Goal: Task Accomplishment & Management: Use online tool/utility

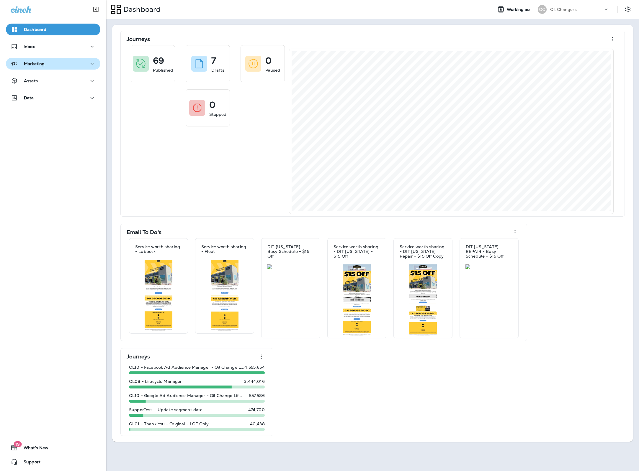
click at [42, 64] on p "Marketing" at bounding box center [34, 63] width 21 height 5
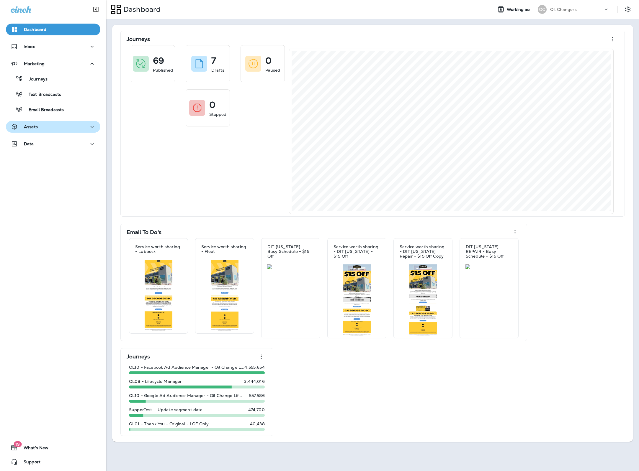
click at [47, 126] on div "Assets" at bounding box center [53, 126] width 85 height 7
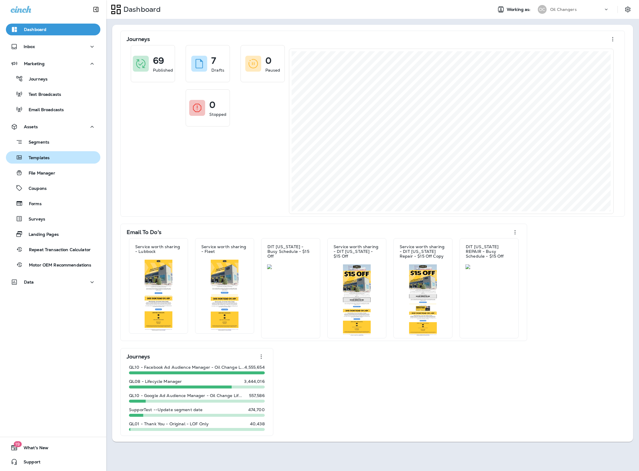
click at [45, 158] on p "Templates" at bounding box center [36, 158] width 27 height 6
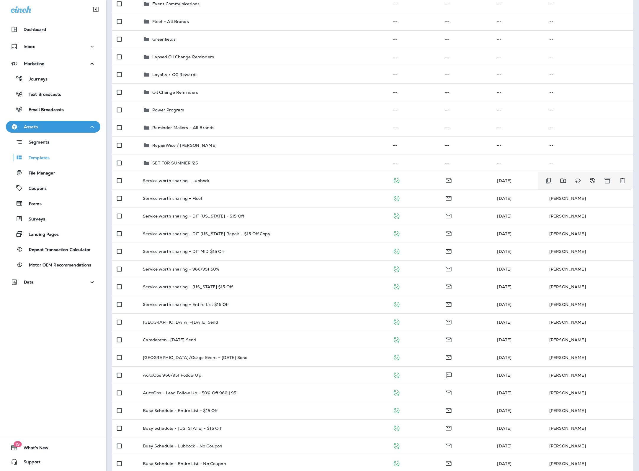
scroll to position [319, 0]
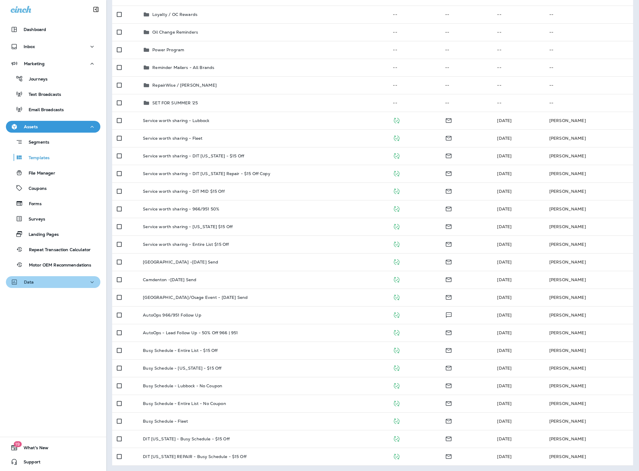
click at [65, 286] on button "Data" at bounding box center [53, 282] width 94 height 12
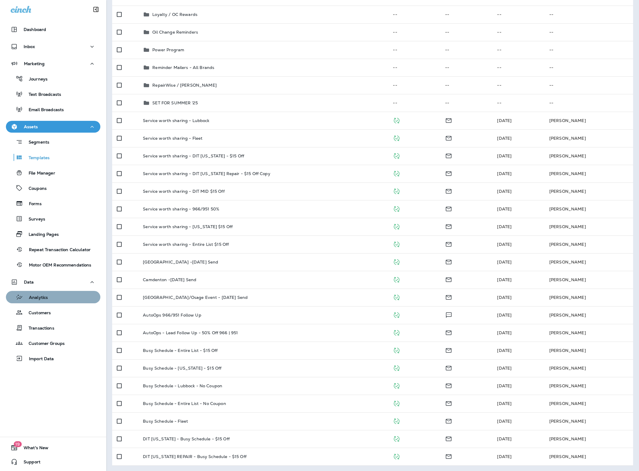
click at [67, 299] on div "Analytics" at bounding box center [53, 297] width 90 height 9
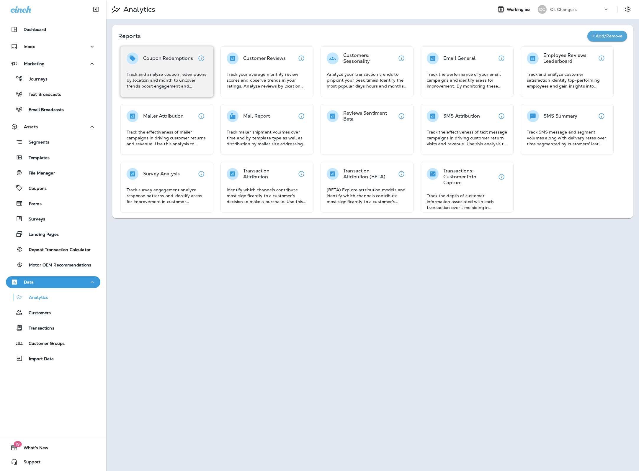
click at [170, 72] on p "Track and analyze coupon redemptions by location and month to uncover trends bo…" at bounding box center [167, 80] width 81 height 18
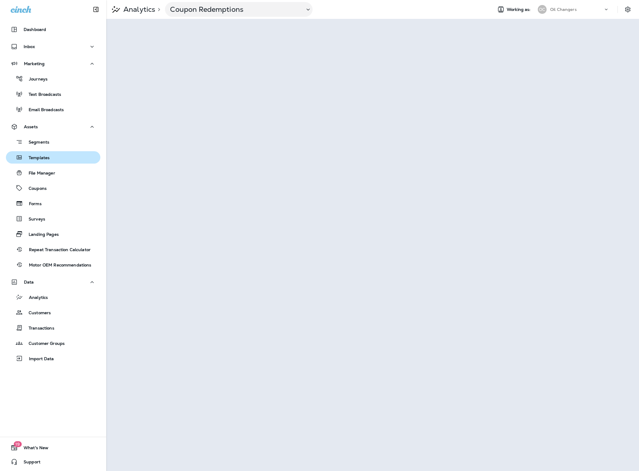
click at [45, 158] on p "Templates" at bounding box center [36, 158] width 27 height 6
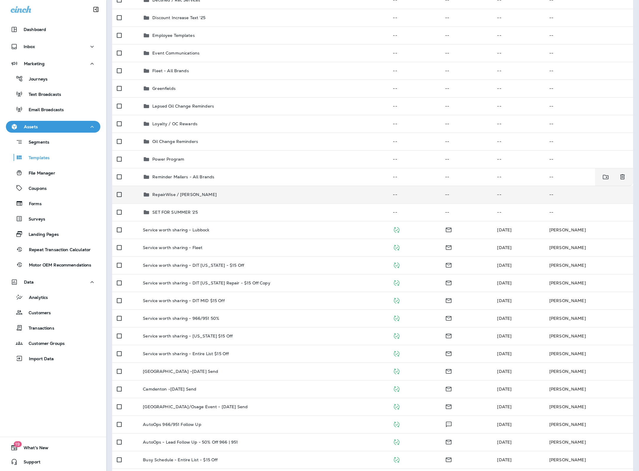
scroll to position [211, 0]
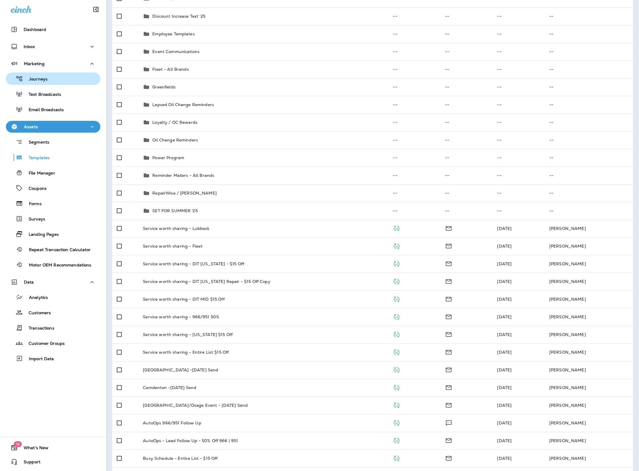
click at [48, 80] on div "Journeys" at bounding box center [53, 78] width 90 height 9
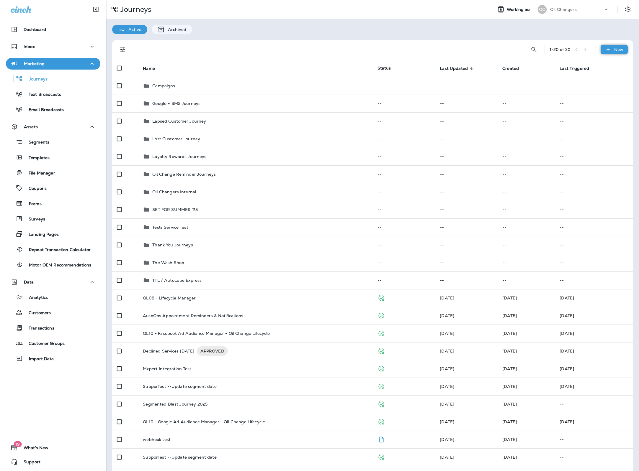
click at [621, 51] on p "New" at bounding box center [618, 49] width 9 height 5
click at [611, 61] on p "New Journey" at bounding box center [608, 63] width 29 height 5
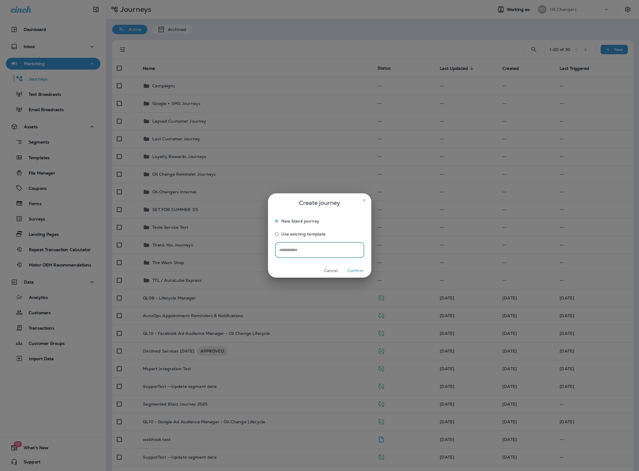
click at [288, 251] on input "text" at bounding box center [319, 250] width 89 height 16
click at [295, 250] on input "**********" at bounding box center [319, 250] width 89 height 16
click at [327, 250] on input "**********" at bounding box center [319, 250] width 89 height 16
type input "**********"
click at [358, 273] on button "Confirm" at bounding box center [355, 270] width 22 height 9
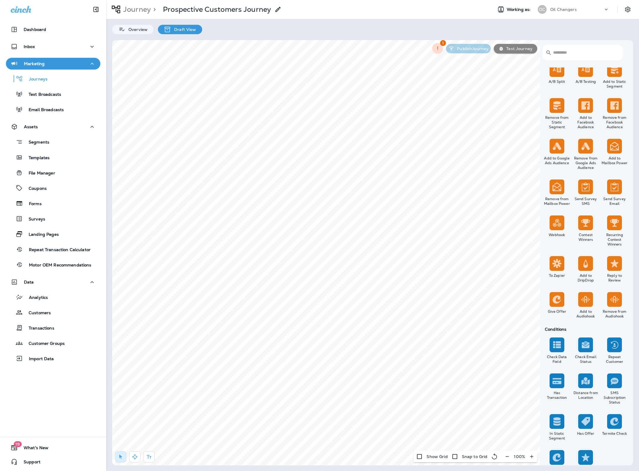
scroll to position [407, 0]
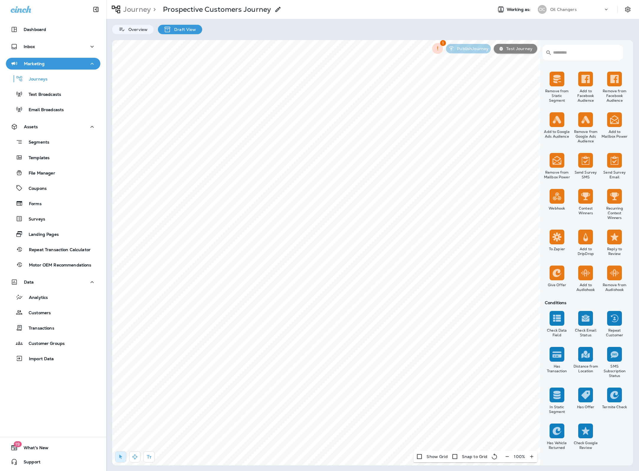
click at [167, 178] on div "​ ​ Triggers Transaction Added to Schedule Schedule Time Trigger Time Trigger R…" at bounding box center [372, 253] width 521 height 426
click at [382, 173] on icon at bounding box center [382, 174] width 4 height 4
click at [43, 80] on p "Journeys" at bounding box center [35, 80] width 24 height 6
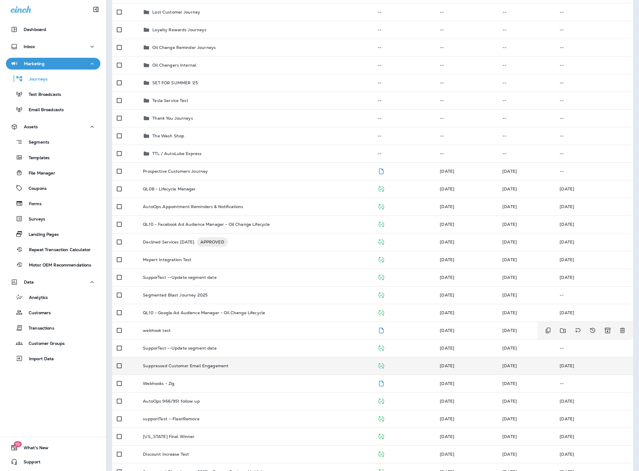
scroll to position [126, 0]
click at [242, 370] on td "Suppressed Customer Email Engagement" at bounding box center [255, 367] width 234 height 18
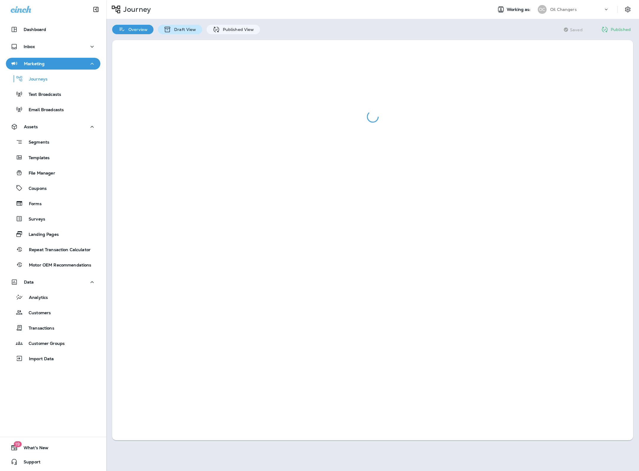
click at [189, 28] on p "Draft View" at bounding box center [183, 29] width 25 height 5
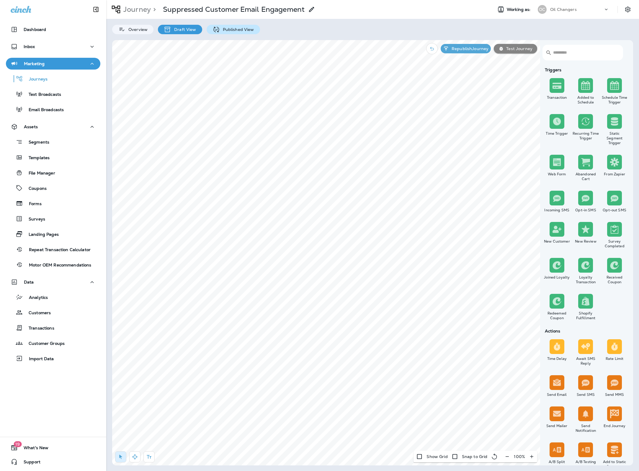
click at [235, 32] on p "Published View" at bounding box center [237, 29] width 34 height 5
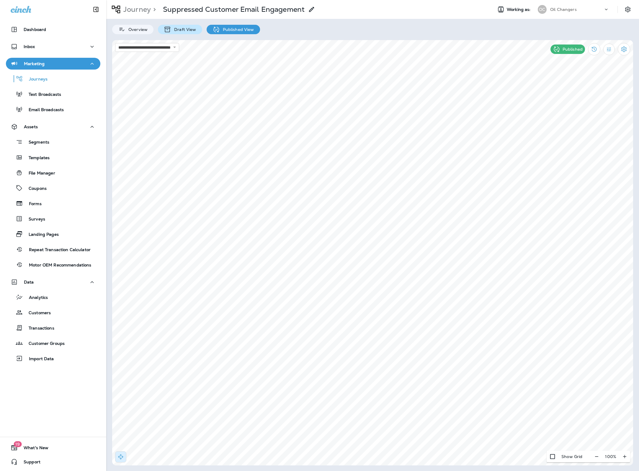
click at [189, 32] on div "Draft View" at bounding box center [180, 29] width 44 height 9
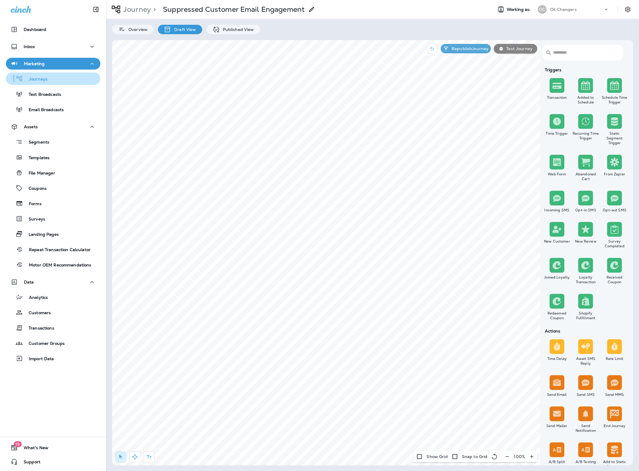
click at [37, 83] on div "Journeys" at bounding box center [27, 78] width 39 height 9
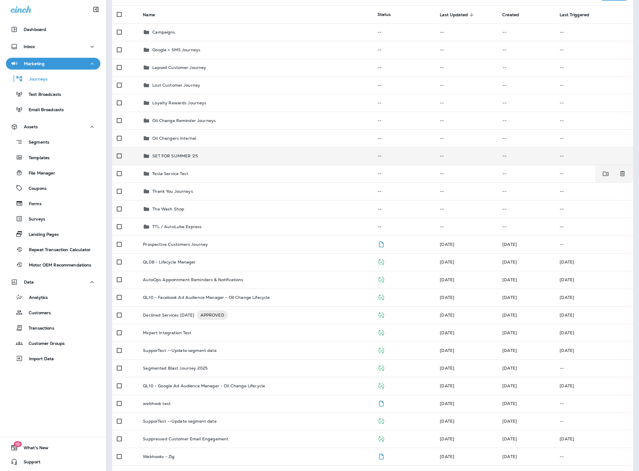
scroll to position [46, 0]
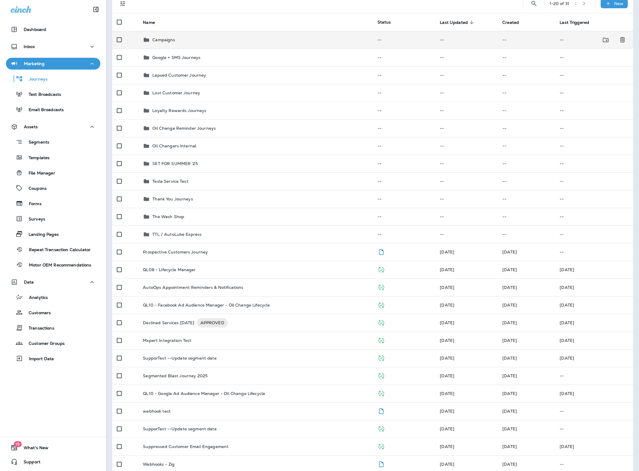
click at [179, 45] on td "Campaigns" at bounding box center [255, 40] width 234 height 18
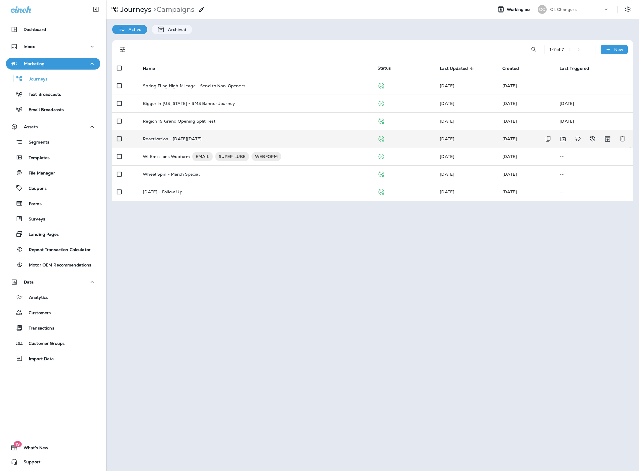
click at [228, 134] on td "Reactivation - [DATE][DATE]" at bounding box center [255, 139] width 234 height 18
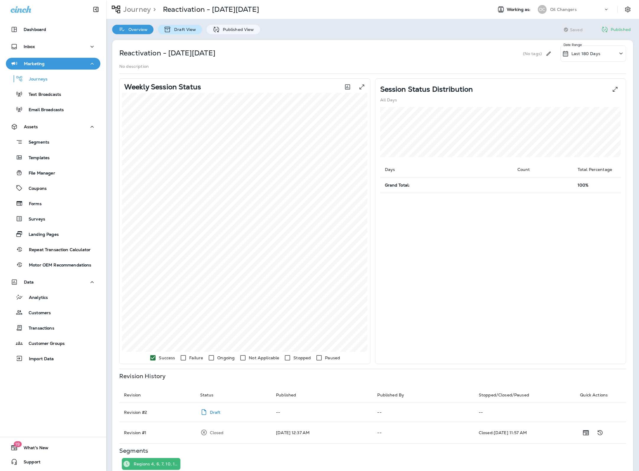
click at [183, 30] on p "Draft View" at bounding box center [183, 29] width 25 height 5
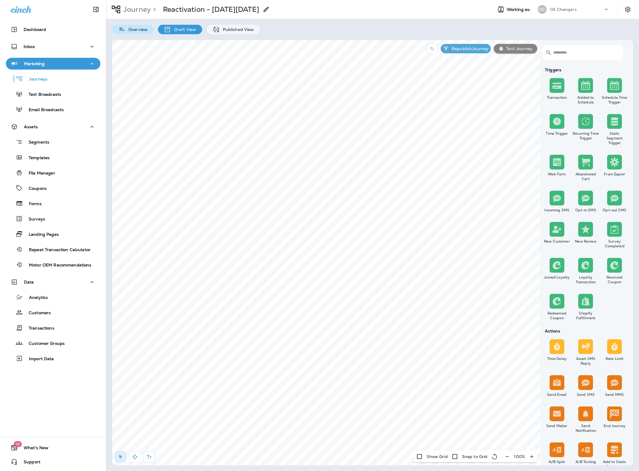
click at [135, 29] on p "Overview" at bounding box center [136, 29] width 22 height 5
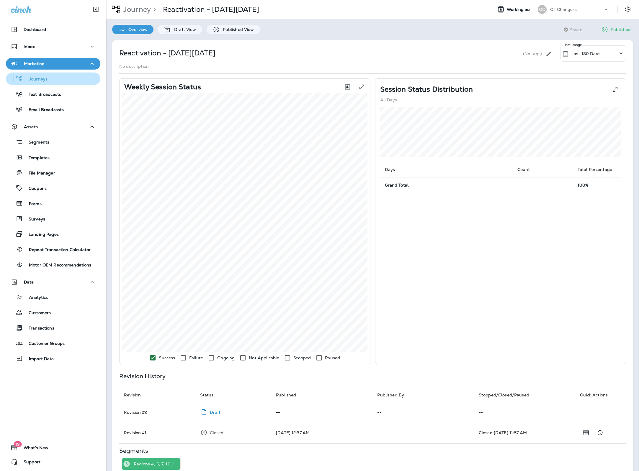
click at [32, 79] on p "Journeys" at bounding box center [35, 80] width 24 height 6
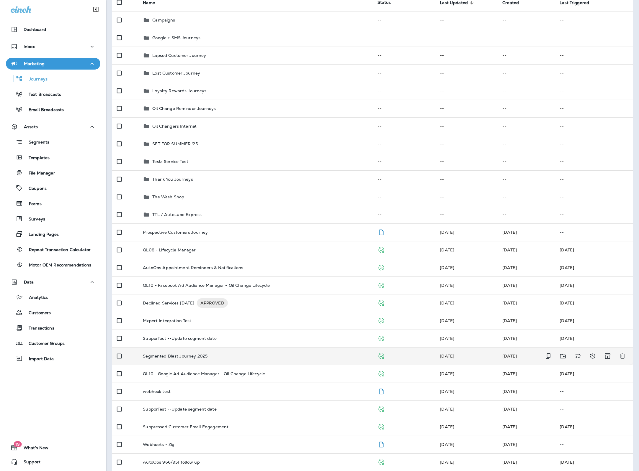
scroll to position [69, 0]
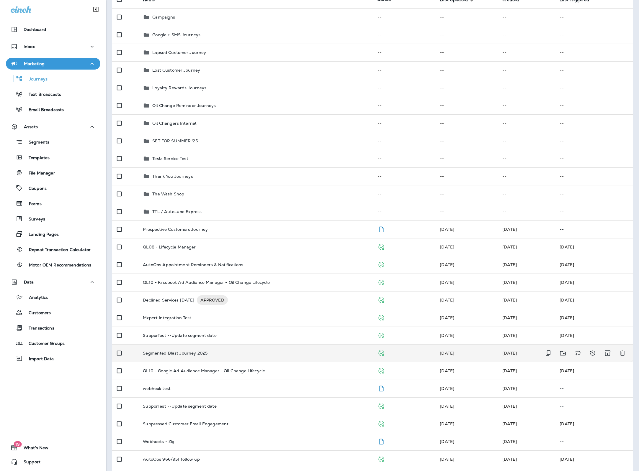
click at [183, 352] on p "Segmented Blast Journey 2025" at bounding box center [175, 353] width 65 height 5
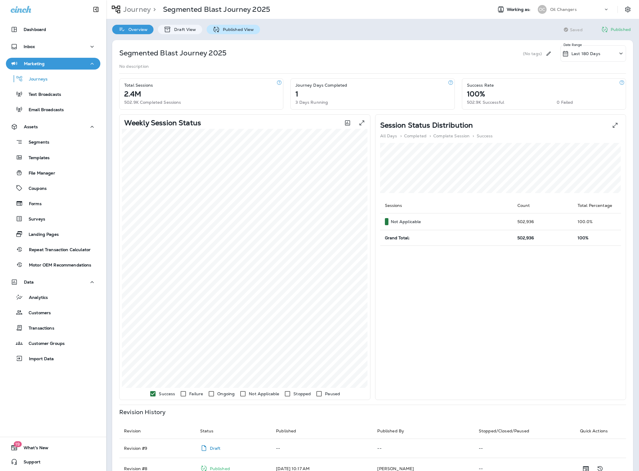
click at [223, 30] on p "Published View" at bounding box center [237, 29] width 34 height 5
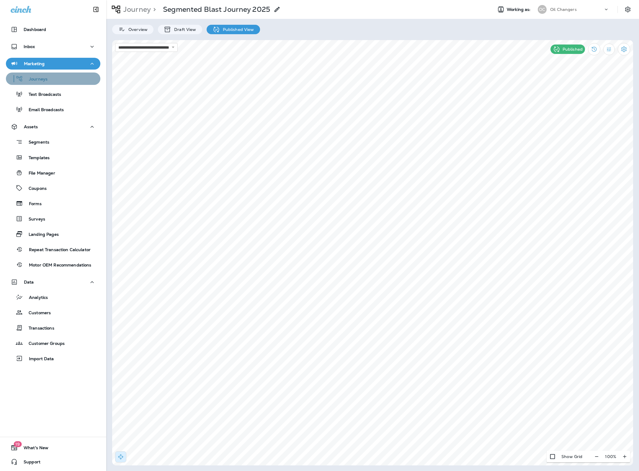
click at [43, 79] on p "Journeys" at bounding box center [35, 80] width 24 height 6
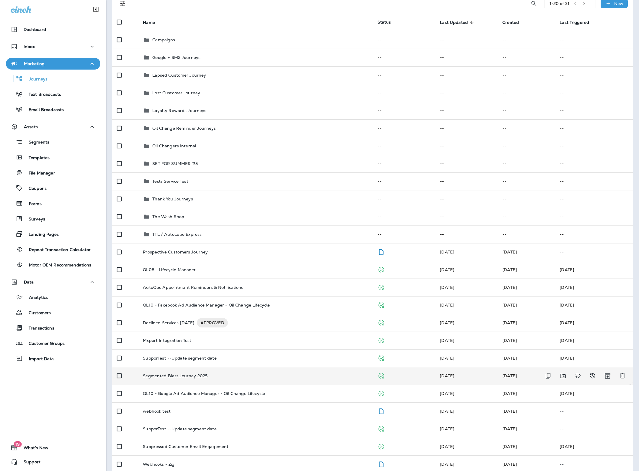
scroll to position [45, 0]
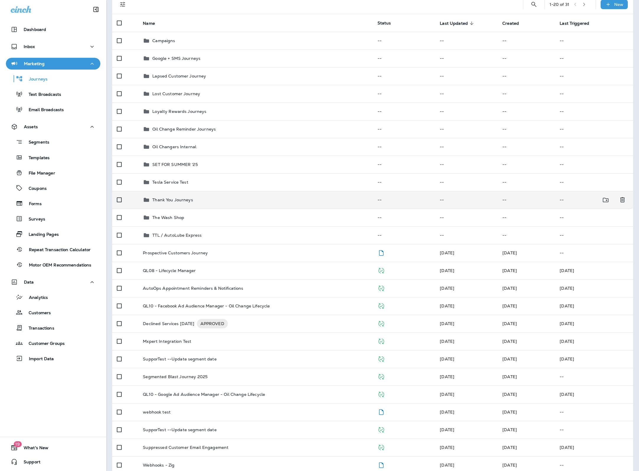
click at [185, 198] on p "Thank You Journeys" at bounding box center [172, 200] width 41 height 5
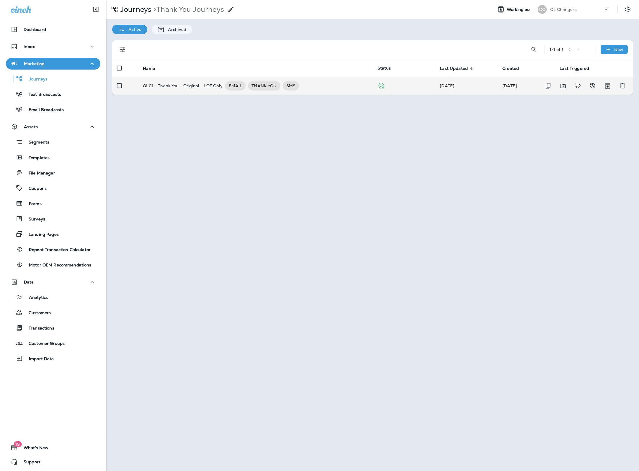
click at [195, 85] on p "QL01 - Thank You - Original - LOF Only" at bounding box center [183, 85] width 80 height 9
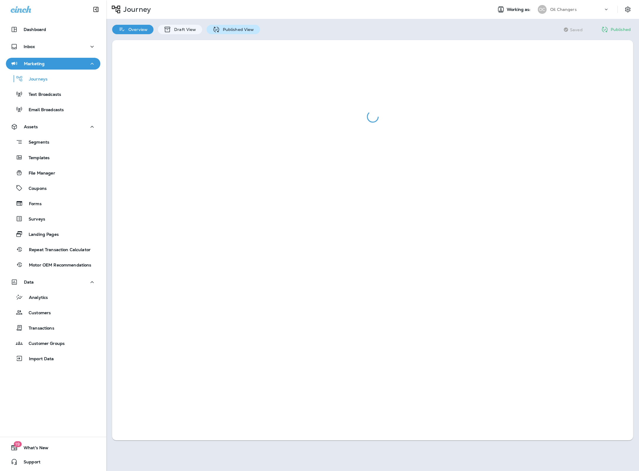
click at [218, 27] on icon at bounding box center [215, 29] width 7 height 7
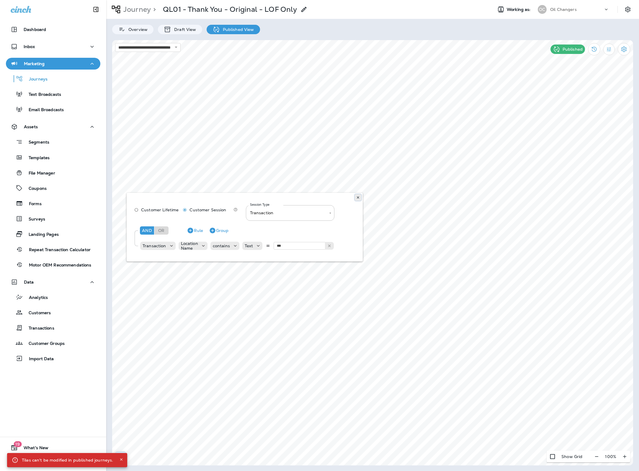
click at [359, 198] on icon at bounding box center [358, 198] width 4 height 4
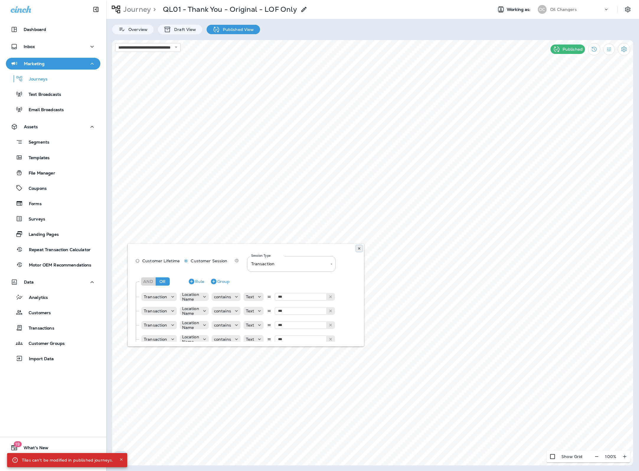
click at [358, 249] on icon at bounding box center [359, 249] width 4 height 4
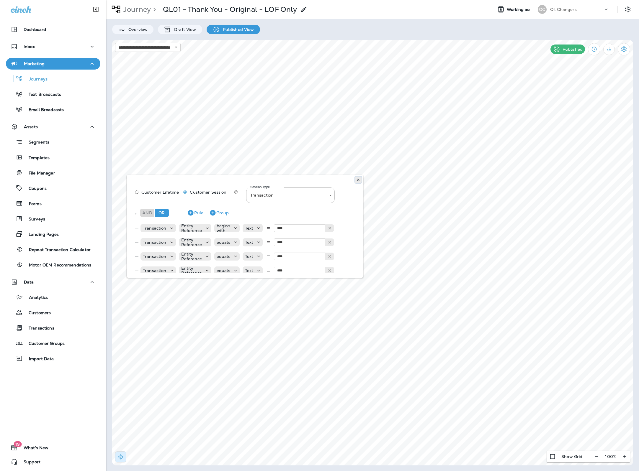
click at [360, 181] on icon at bounding box center [358, 180] width 4 height 4
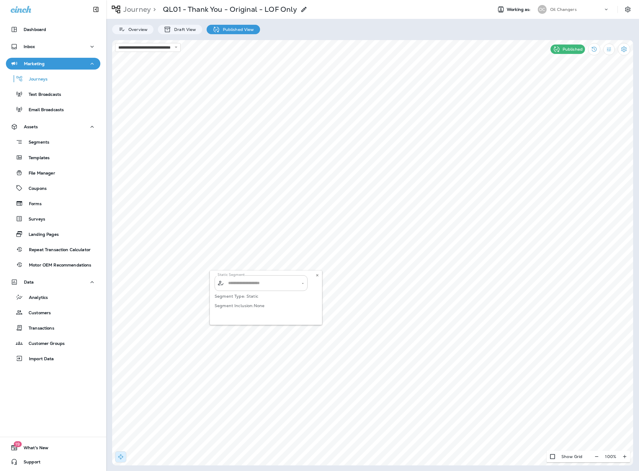
type input "**********"
click at [319, 274] on button at bounding box center [317, 275] width 6 height 6
click at [363, 217] on icon at bounding box center [365, 216] width 4 height 4
type input "**********"
click at [324, 301] on icon at bounding box center [325, 300] width 4 height 4
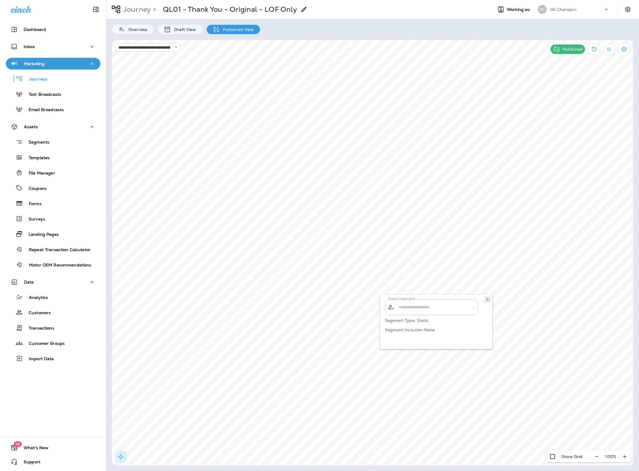
type input "**********"
click at [485, 298] on button at bounding box center [487, 299] width 6 height 6
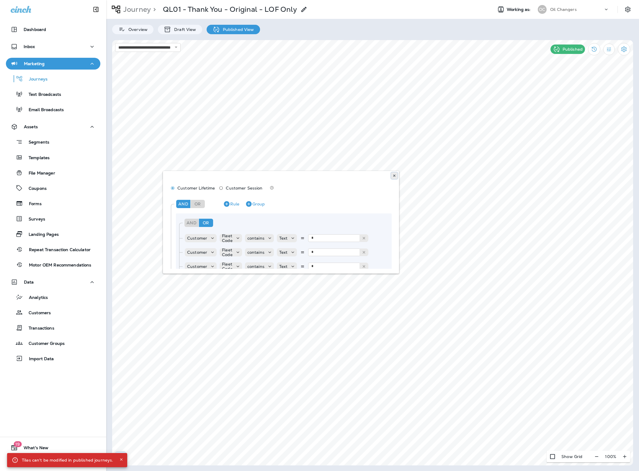
click at [392, 175] on icon at bounding box center [394, 176] width 4 height 4
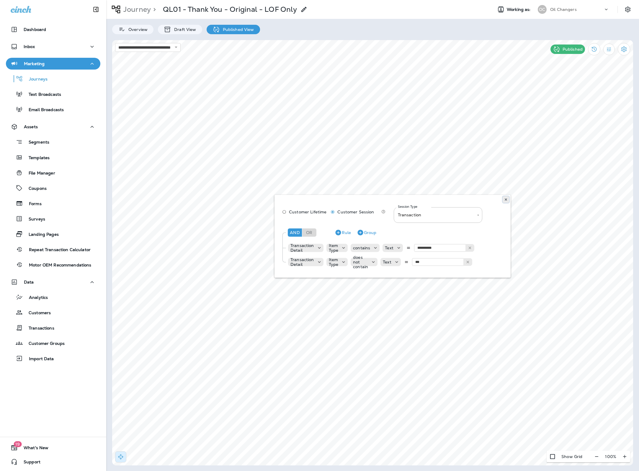
click at [504, 199] on icon at bounding box center [506, 200] width 4 height 4
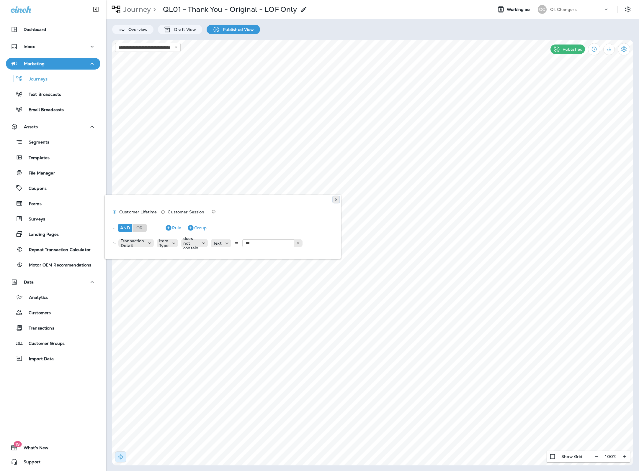
click at [336, 200] on use at bounding box center [336, 200] width 2 height 2
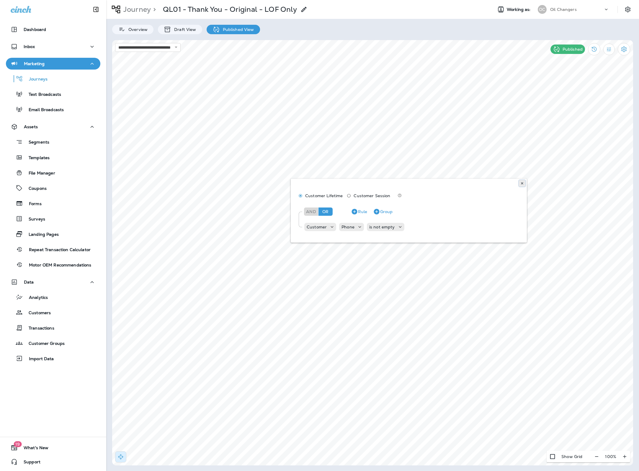
click at [522, 183] on use at bounding box center [522, 183] width 2 height 2
type input "**********"
click at [504, 266] on use at bounding box center [504, 267] width 2 height 2
click at [41, 81] on p "Journeys" at bounding box center [35, 80] width 24 height 6
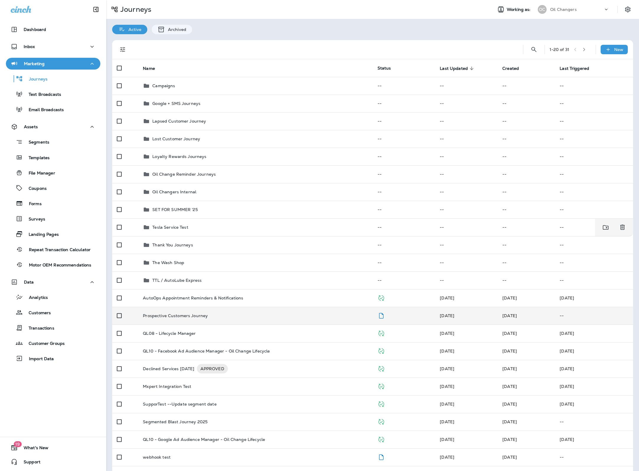
click at [188, 314] on p "Prospective Customers Journey" at bounding box center [175, 316] width 65 height 5
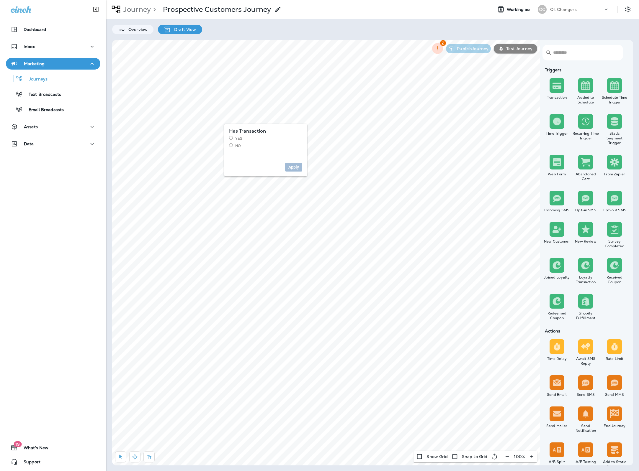
click at [233, 145] on label "No" at bounding box center [265, 145] width 73 height 5
click at [288, 168] on span "Apply" at bounding box center [293, 167] width 11 height 4
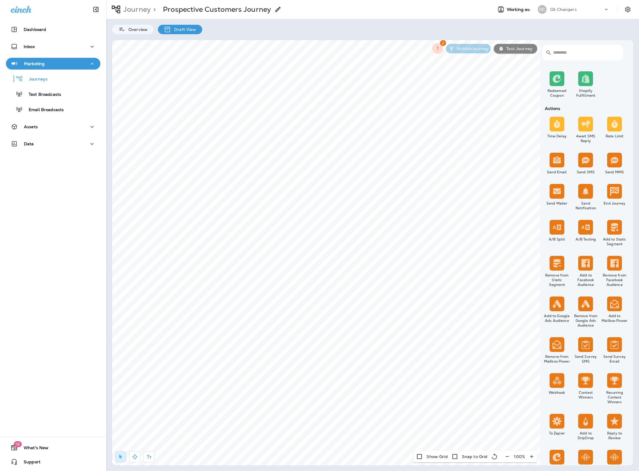
scroll to position [223, 0]
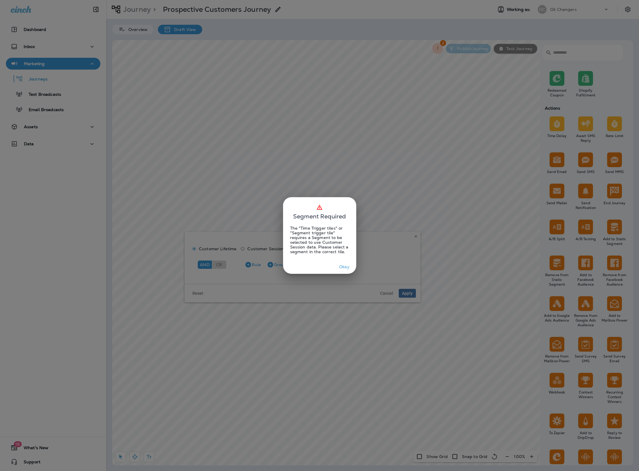
click at [343, 267] on button "Okay" at bounding box center [344, 267] width 19 height 9
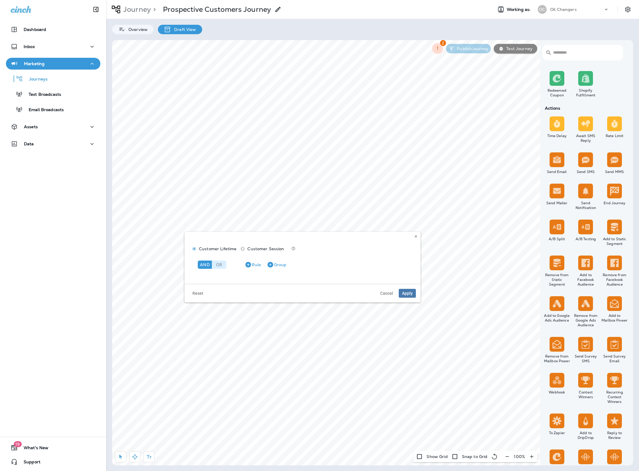
click at [218, 267] on div "Or" at bounding box center [219, 265] width 14 height 8
click at [203, 265] on div "And" at bounding box center [205, 265] width 14 height 8
click at [274, 265] on button "Group" at bounding box center [276, 264] width 24 height 9
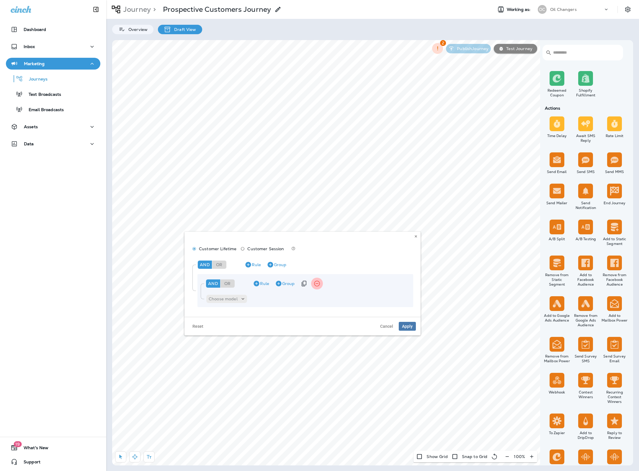
click at [316, 284] on icon "Remove Group" at bounding box center [316, 283] width 7 height 7
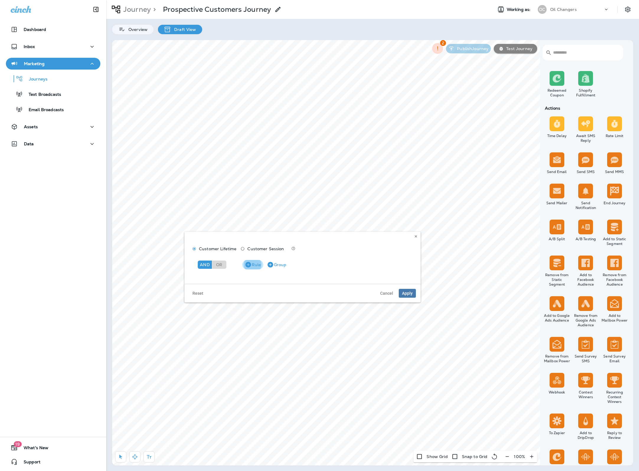
click at [252, 265] on button "Rule" at bounding box center [252, 264] width 21 height 9
click at [227, 278] on p "Choose model" at bounding box center [214, 280] width 29 height 5
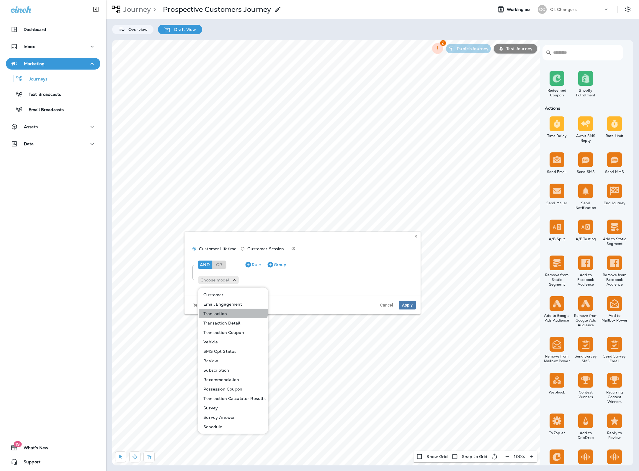
click at [230, 311] on button "Transaction" at bounding box center [233, 313] width 69 height 9
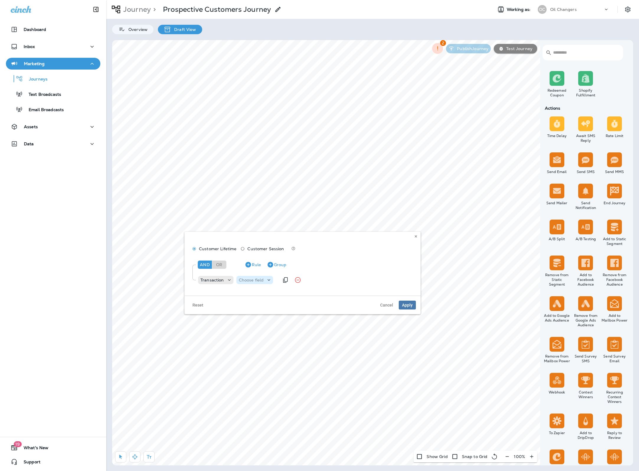
click at [258, 278] on p "Choose field" at bounding box center [251, 280] width 25 height 5
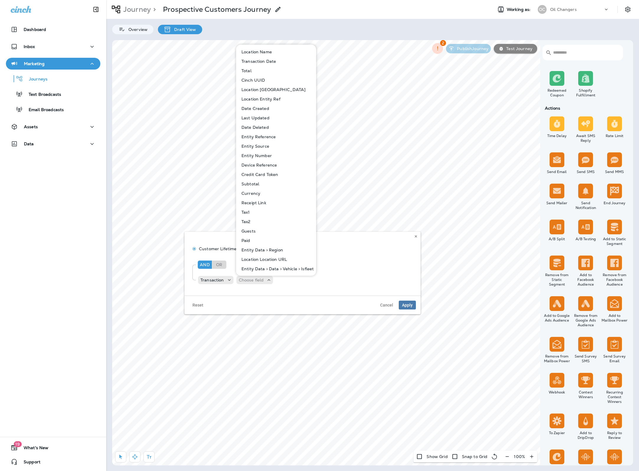
click at [272, 62] on p "Transaction Date" at bounding box center [257, 61] width 37 height 5
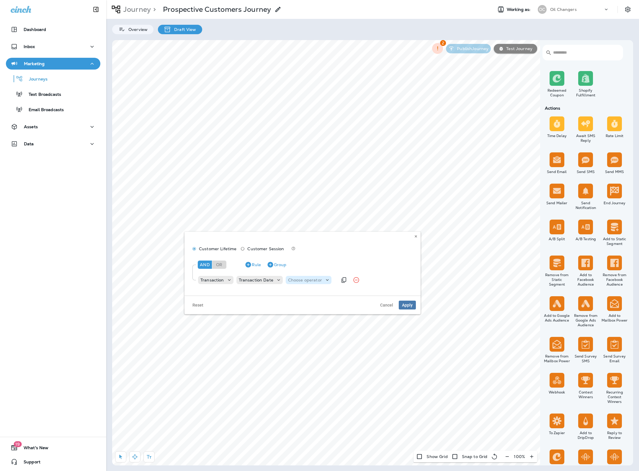
click at [317, 282] on p "Choose operator" at bounding box center [305, 280] width 34 height 5
click at [276, 280] on icon at bounding box center [279, 280] width 6 height 6
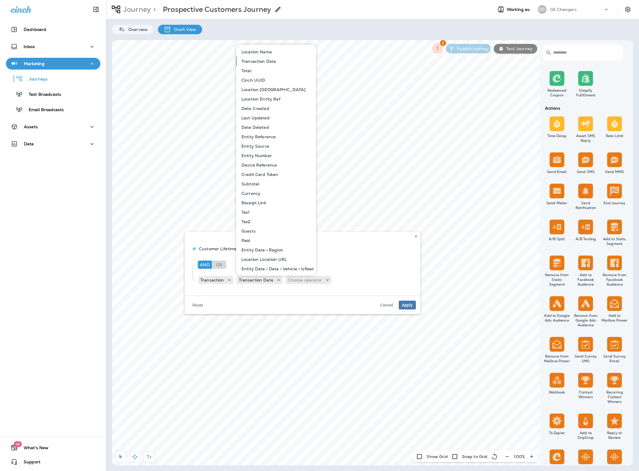
click at [270, 63] on p "Transaction Date" at bounding box center [257, 61] width 37 height 5
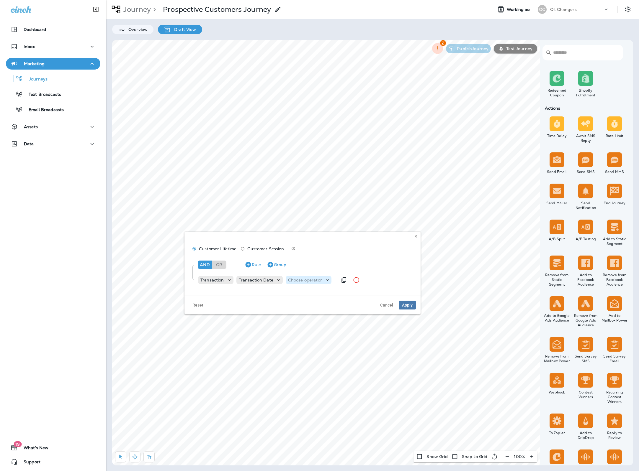
click at [306, 281] on p "Choose operator" at bounding box center [305, 280] width 34 height 5
click at [311, 369] on button "is between" at bounding box center [306, 370] width 43 height 9
click at [349, 283] on div "Choose query type" at bounding box center [347, 280] width 50 height 6
click at [344, 303] on button "Dates" at bounding box center [340, 304] width 37 height 9
click at [298, 282] on icon at bounding box center [300, 280] width 6 height 6
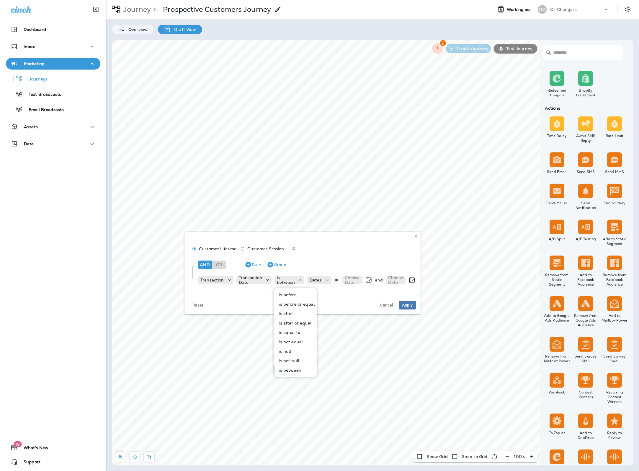
click at [298, 299] on button "is before" at bounding box center [295, 294] width 43 height 9
click at [305, 281] on div "is before" at bounding box center [297, 280] width 22 height 5
click at [307, 334] on p "is equal to" at bounding box center [299, 332] width 24 height 5
click at [337, 283] on div "Choose query type" at bounding box center [346, 280] width 50 height 8
click at [336, 305] on p "Related Field" at bounding box center [337, 304] width 29 height 5
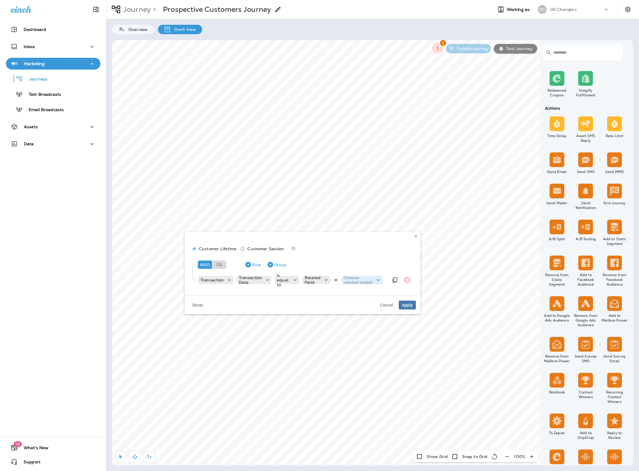
click at [367, 282] on p "Choose related model" at bounding box center [358, 280] width 29 height 9
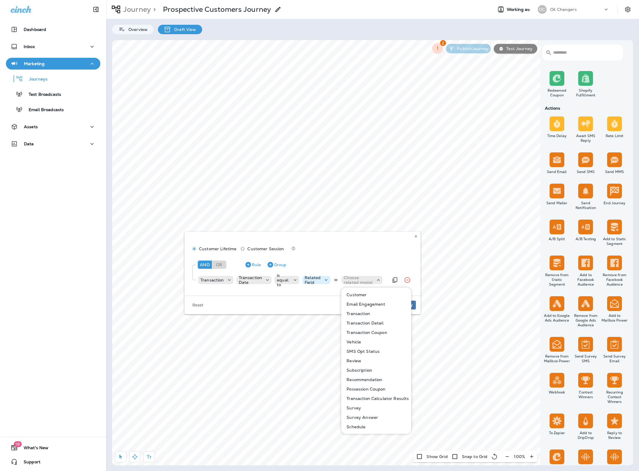
click at [326, 280] on use at bounding box center [326, 279] width 3 height 1
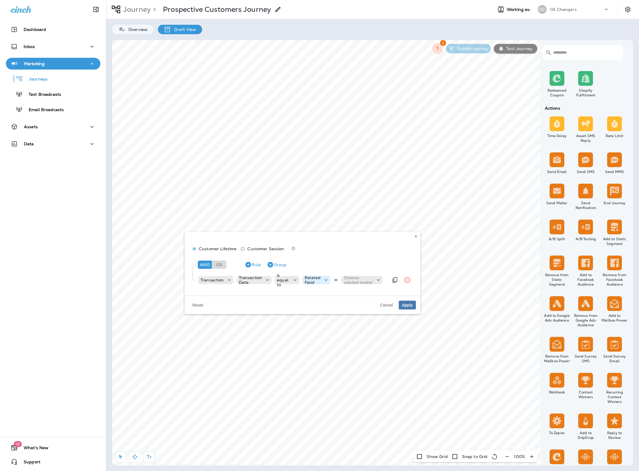
click at [326, 280] on use at bounding box center [326, 279] width 3 height 1
click at [325, 293] on p "Date+Time" at bounding box center [317, 295] width 24 height 5
click at [356, 280] on p "Choose Date" at bounding box center [362, 280] width 15 height 9
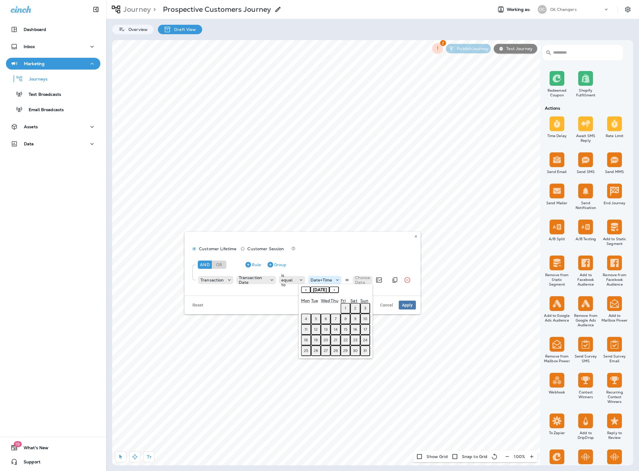
click at [328, 281] on p "Date+Time" at bounding box center [321, 280] width 22 height 5
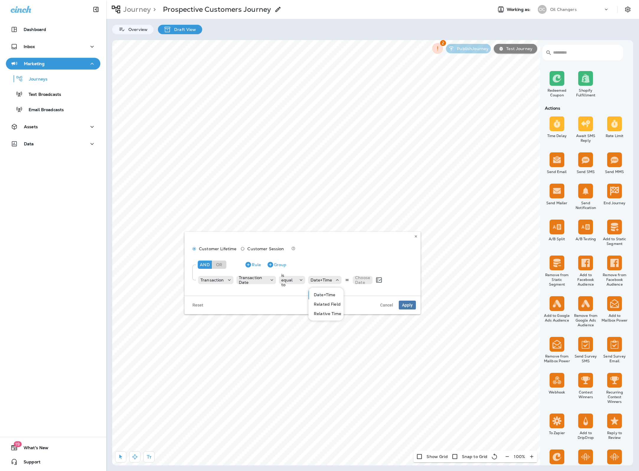
click at [327, 313] on p "Relative Time" at bounding box center [326, 314] width 30 height 5
click at [326, 280] on icon at bounding box center [325, 280] width 6 height 6
click at [291, 284] on div at bounding box center [294, 280] width 7 height 14
click at [291, 281] on icon at bounding box center [294, 280] width 6 height 6
click at [302, 323] on p "is after or equal" at bounding box center [294, 323] width 35 height 5
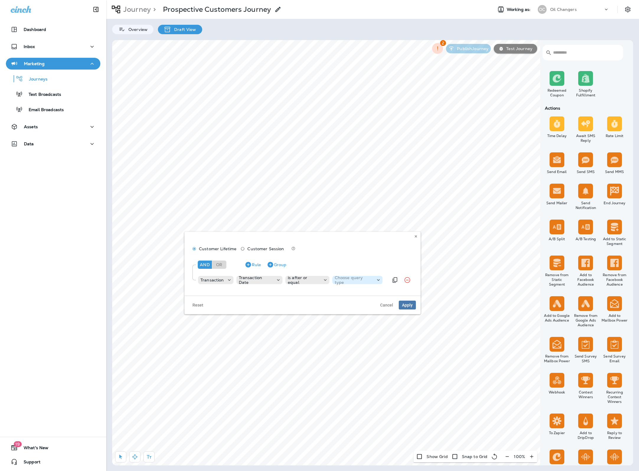
click at [347, 282] on p "Choose query type" at bounding box center [354, 280] width 38 height 9
click at [346, 314] on p "Relative Time" at bounding box center [348, 314] width 30 height 5
click at [381, 280] on p "Choose unit" at bounding box center [388, 280] width 15 height 9
click at [384, 293] on p "days" at bounding box center [386, 295] width 12 height 5
click at [407, 278] on p "Choose type" at bounding box center [412, 280] width 15 height 9
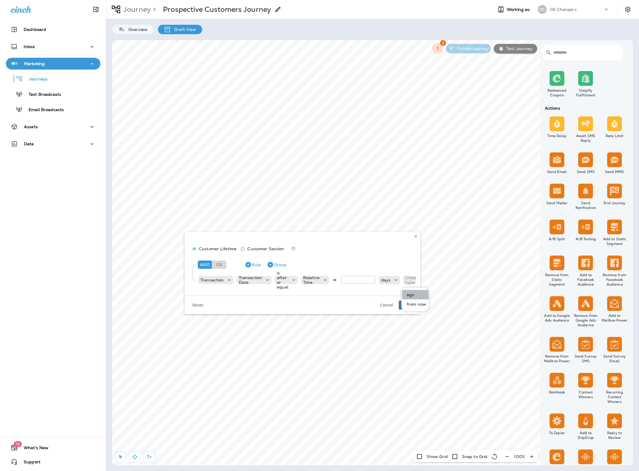
click at [411, 293] on p "ago" at bounding box center [409, 295] width 10 height 5
click at [285, 281] on p "is after or equal" at bounding box center [283, 280] width 12 height 19
click at [299, 303] on p "is before or equal" at bounding box center [296, 304] width 38 height 5
click at [357, 282] on p "Choose query type" at bounding box center [353, 280] width 37 height 9
click at [356, 312] on p "Relative Time" at bounding box center [351, 314] width 30 height 5
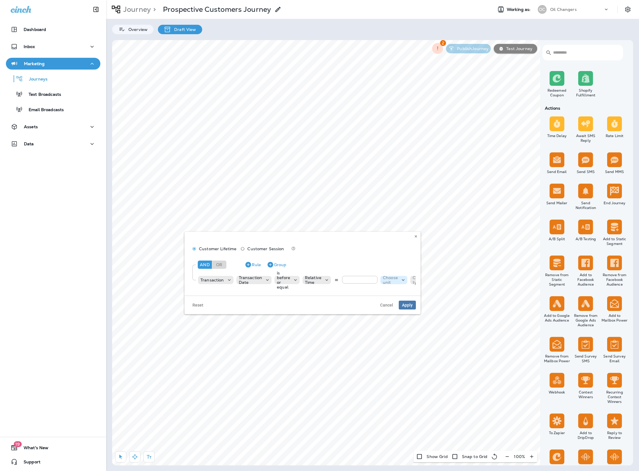
click at [385, 279] on p "Choose unit" at bounding box center [390, 280] width 15 height 9
click at [391, 294] on p "days" at bounding box center [388, 295] width 12 height 5
click at [391, 283] on div "days" at bounding box center [391, 280] width 22 height 6
click at [388, 304] on p "weeks" at bounding box center [389, 304] width 15 height 5
click at [355, 279] on input "number" at bounding box center [359, 280] width 35 height 8
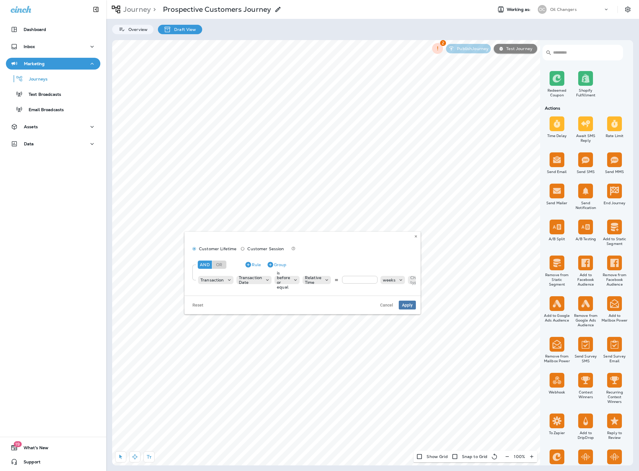
type input "*"
click at [410, 279] on p "Choose type" at bounding box center [417, 280] width 15 height 9
click at [417, 292] on button "ago" at bounding box center [419, 294] width 27 height 9
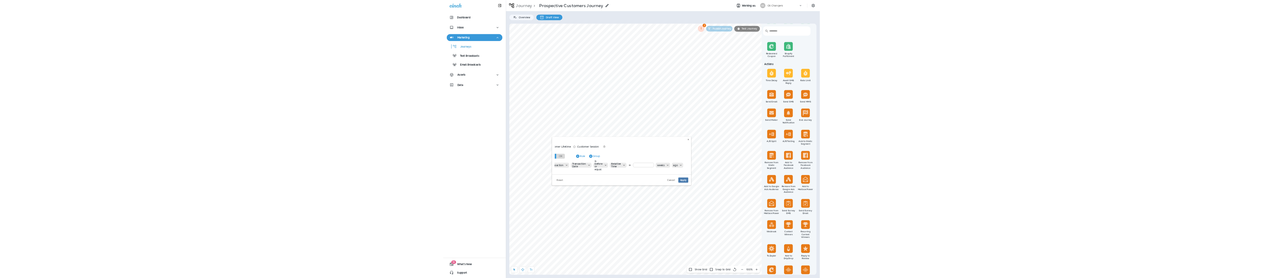
scroll to position [0, 0]
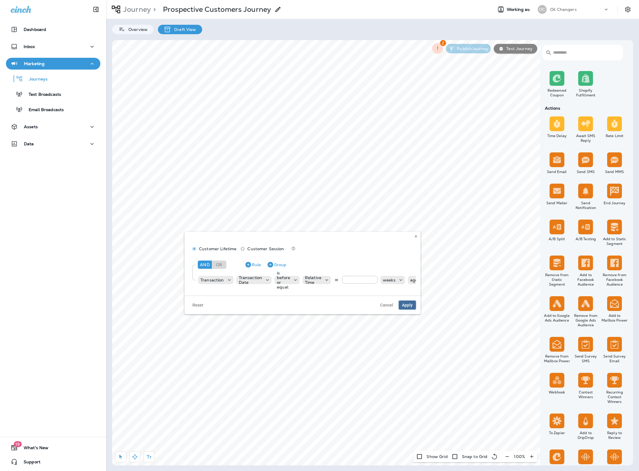
click at [408, 307] on span "Apply" at bounding box center [407, 305] width 11 height 4
click at [193, 181] on label "No" at bounding box center [223, 181] width 73 height 5
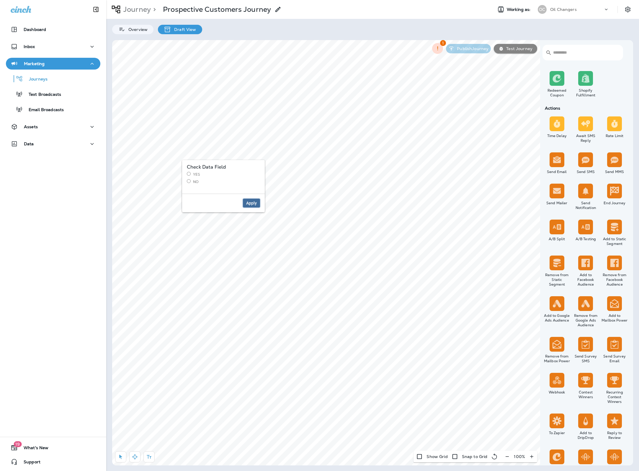
click at [252, 205] on span "Apply" at bounding box center [251, 203] width 11 height 4
click at [197, 173] on label "Yes" at bounding box center [223, 174] width 73 height 5
click at [252, 206] on button "Apply" at bounding box center [251, 203] width 17 height 9
click at [357, 161] on button "Apply" at bounding box center [362, 160] width 17 height 9
click at [337, 133] on select "**********" at bounding box center [324, 133] width 103 height 9
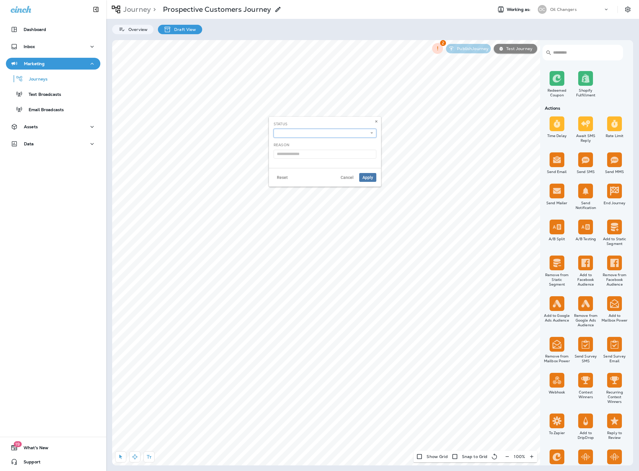
select select "*******"
click at [273, 129] on select "**********" at bounding box center [324, 133] width 103 height 9
click at [348, 156] on input "text" at bounding box center [324, 154] width 103 height 9
click at [365, 178] on span "Apply" at bounding box center [367, 178] width 11 height 4
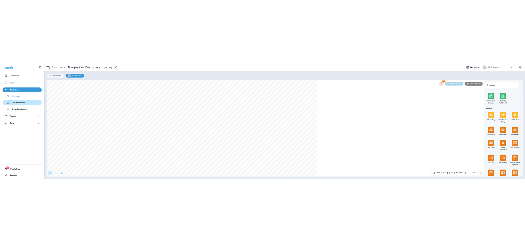
scroll to position [223, 0]
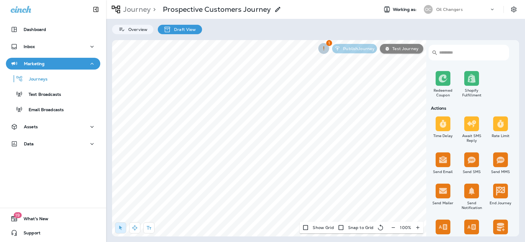
click at [324, 49] on icon "button" at bounding box center [324, 48] width 1 height 4
click at [344, 94] on div at bounding box center [262, 121] width 525 height 242
click at [46, 80] on p "Journeys" at bounding box center [35, 80] width 24 height 6
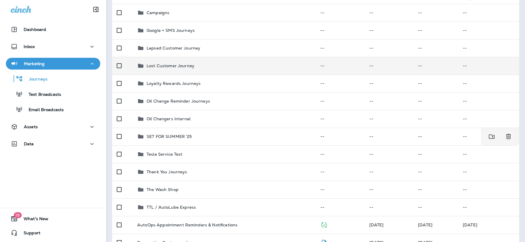
scroll to position [68, 0]
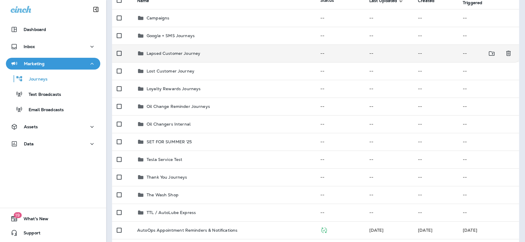
click at [188, 55] on p "Lapsed Customer Journey" at bounding box center [174, 53] width 54 height 5
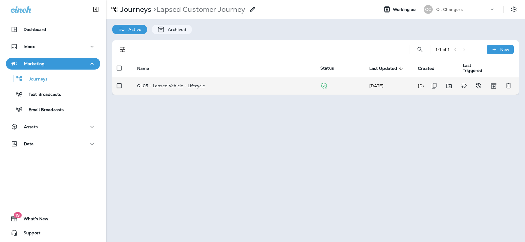
click at [219, 90] on td "QL05 - Lapsed Vehicle - Lifecycle" at bounding box center [223, 86] width 183 height 18
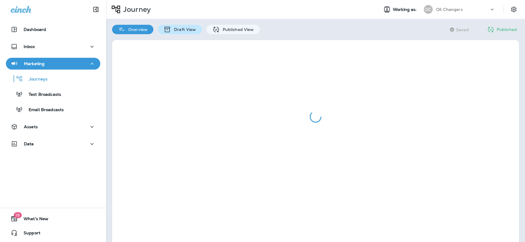
click at [180, 29] on p "Draft View" at bounding box center [183, 29] width 25 height 5
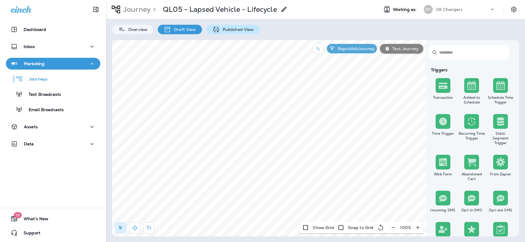
click at [228, 30] on p "Published View" at bounding box center [237, 29] width 34 height 5
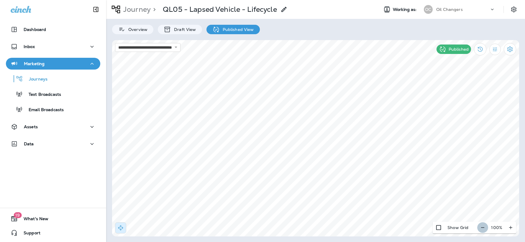
click at [483, 227] on icon "button" at bounding box center [483, 228] width 6 height 6
click at [483, 227] on icon "button" at bounding box center [485, 228] width 6 height 6
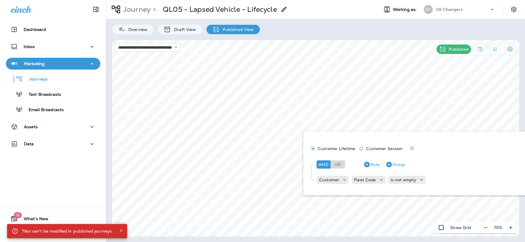
click at [120, 232] on icon "Close" at bounding box center [121, 231] width 4 height 4
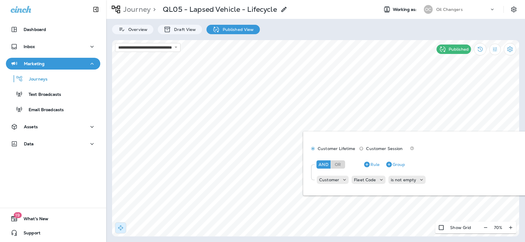
click at [183, 34] on div "**********" at bounding box center [315, 121] width 419 height 242
click at [183, 30] on p "Draft View" at bounding box center [183, 29] width 25 height 5
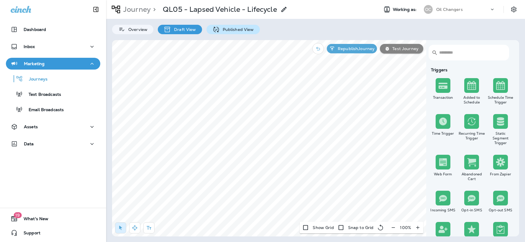
click at [226, 32] on p "Published View" at bounding box center [237, 29] width 34 height 5
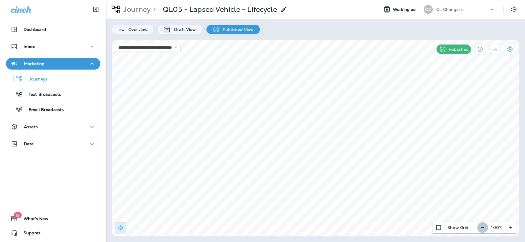
click at [483, 227] on icon "button" at bounding box center [483, 228] width 6 height 6
click at [483, 227] on icon "button" at bounding box center [485, 228] width 6 height 6
click at [38, 81] on p "Journeys" at bounding box center [35, 80] width 24 height 6
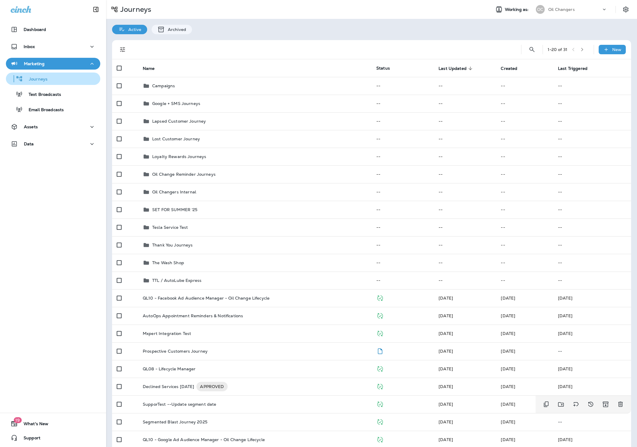
scroll to position [72, 0]
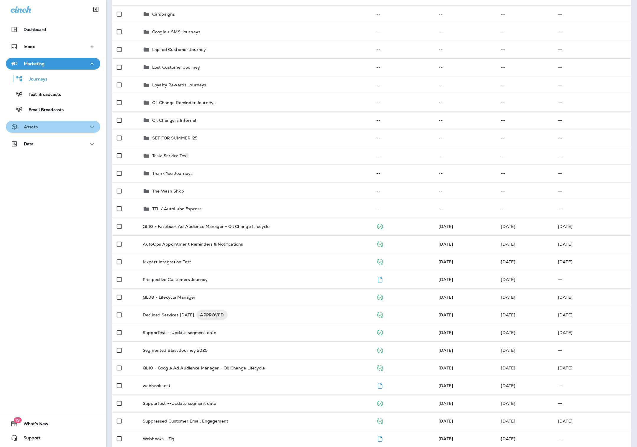
click at [47, 127] on div "Assets" at bounding box center [53, 126] width 85 height 7
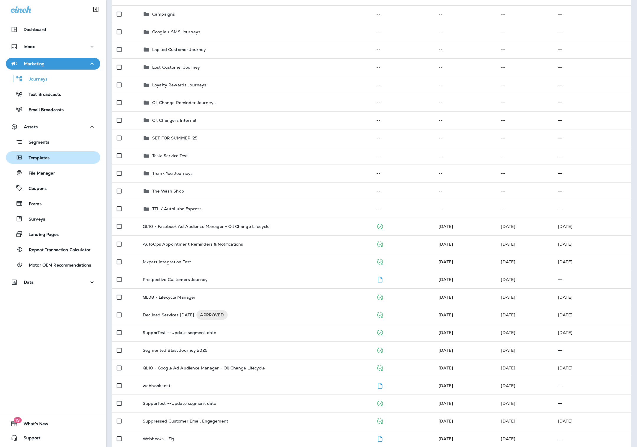
click at [45, 160] on p "Templates" at bounding box center [36, 158] width 27 height 6
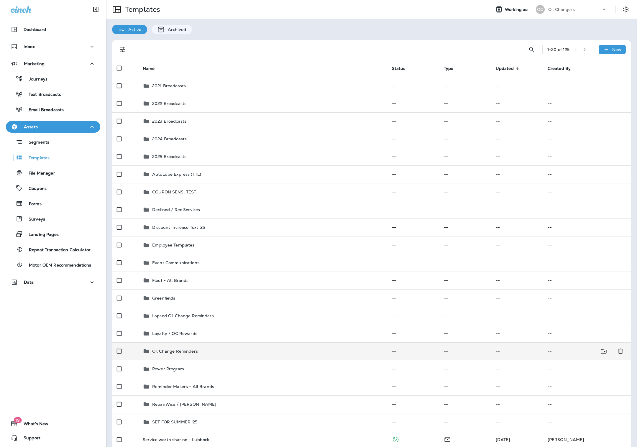
scroll to position [135, 0]
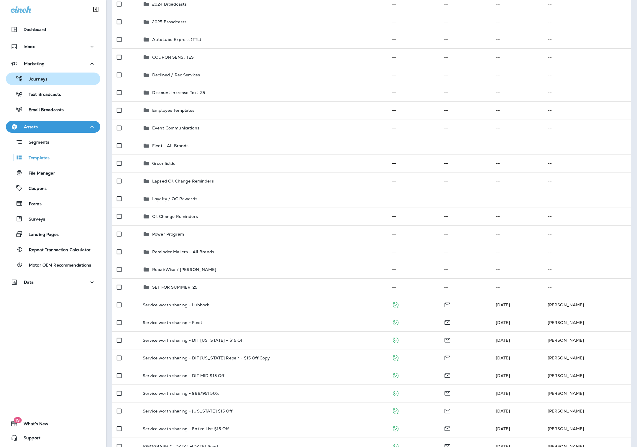
click at [52, 78] on div "Journeys" at bounding box center [53, 78] width 90 height 9
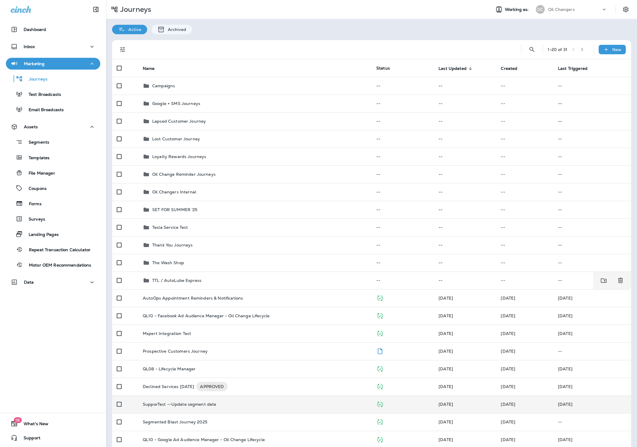
scroll to position [65, 0]
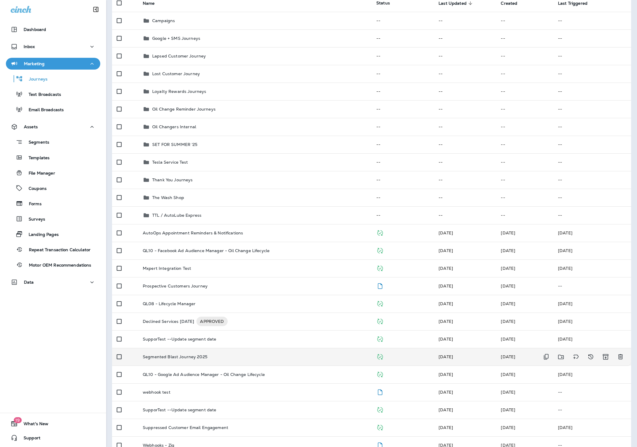
click at [206, 358] on div "Segmented Blast Journey 2025" at bounding box center [255, 357] width 224 height 5
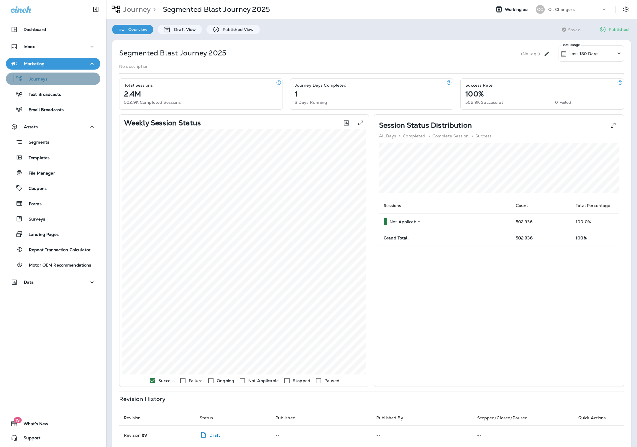
click at [40, 81] on p "Journeys" at bounding box center [35, 80] width 24 height 6
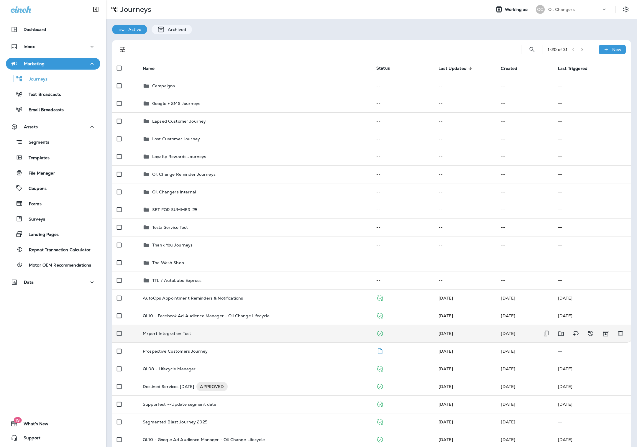
scroll to position [69, 0]
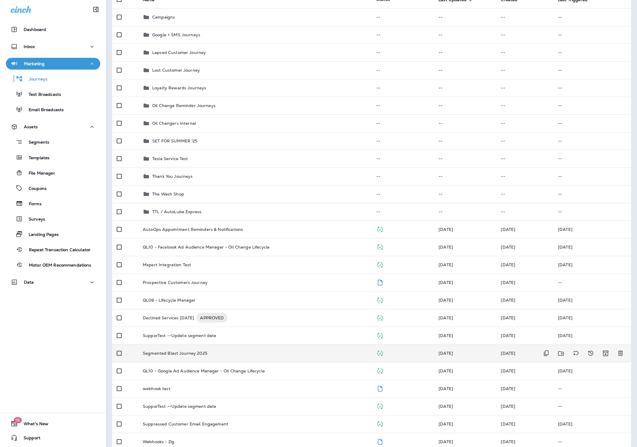
click at [170, 355] on p "Segmented Blast Journey 2025" at bounding box center [175, 353] width 65 height 5
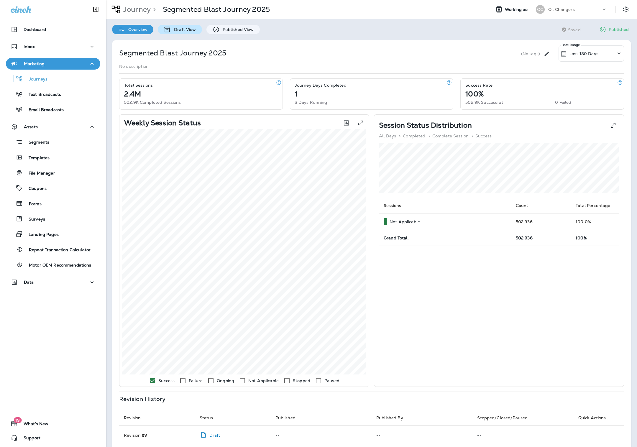
click at [188, 32] on div "Draft View" at bounding box center [180, 29] width 44 height 9
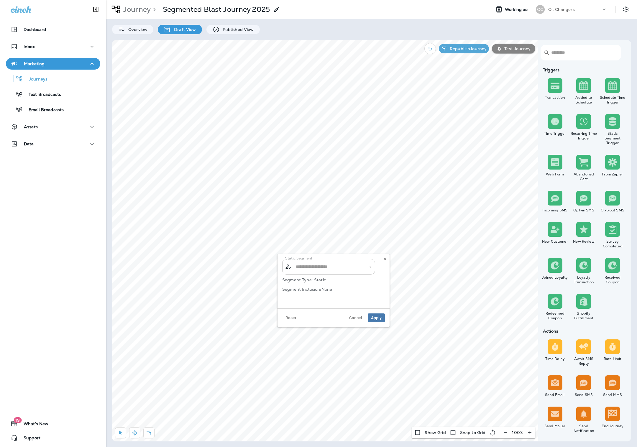
type input "**********"
click at [384, 259] on use at bounding box center [385, 259] width 2 height 2
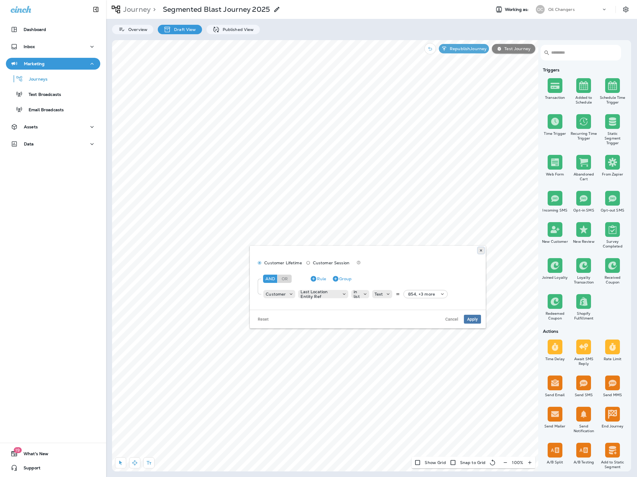
click at [481, 249] on icon at bounding box center [481, 251] width 4 height 4
type input "**********"
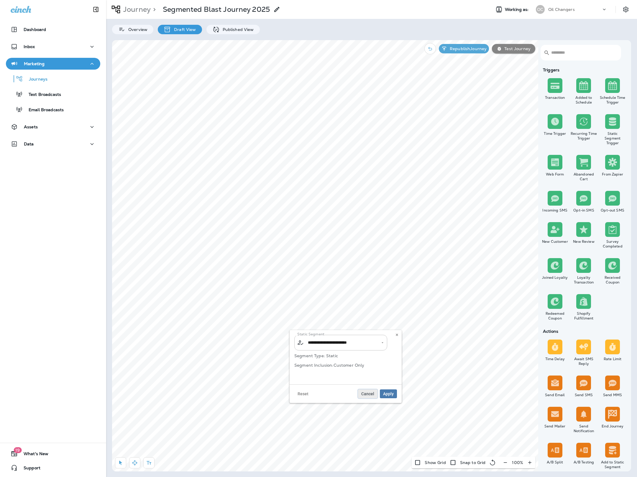
click at [367, 393] on span "Cancel" at bounding box center [367, 394] width 13 height 4
type input "**********"
click at [291, 340] on icon at bounding box center [290, 340] width 4 height 4
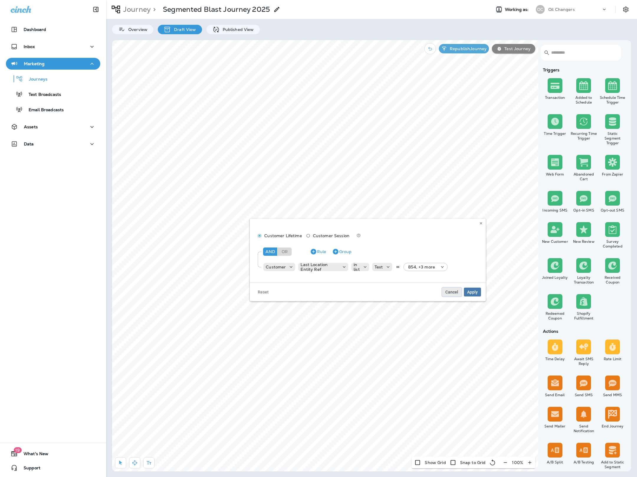
click at [449, 292] on span "Cancel" at bounding box center [451, 292] width 13 height 4
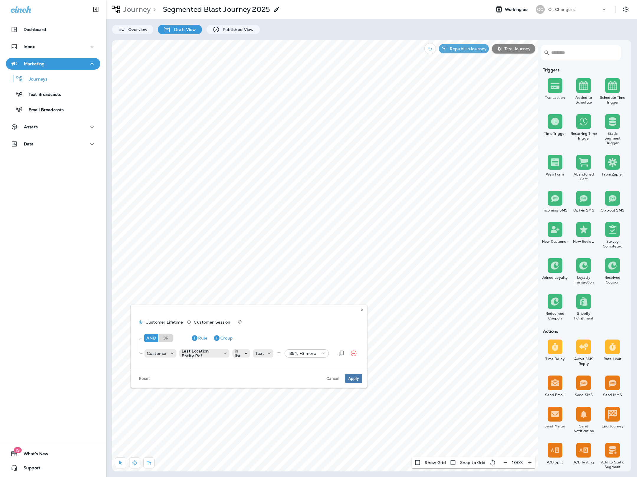
click at [323, 354] on icon at bounding box center [324, 353] width 6 height 6
click at [294, 339] on input at bounding box center [310, 341] width 47 height 9
type input "***"
click at [336, 354] on button "Apply" at bounding box center [336, 355] width 19 height 9
click at [317, 351] on p "Select options" at bounding box center [303, 353] width 29 height 5
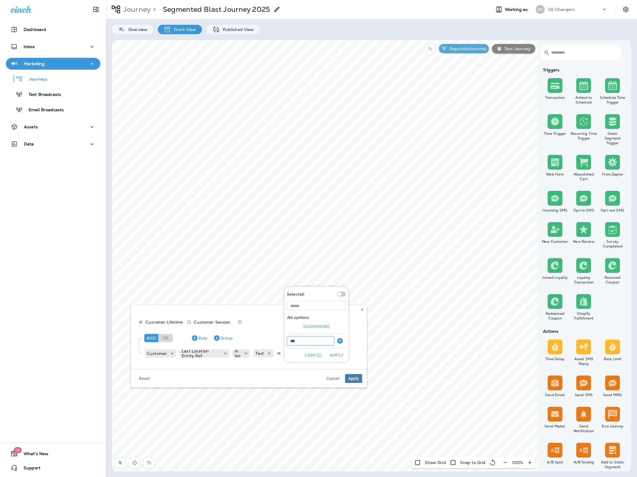
click at [301, 341] on input "***" at bounding box center [310, 341] width 47 height 9
click at [340, 341] on icon "button" at bounding box center [340, 341] width 6 height 6
click at [338, 355] on button "Apply" at bounding box center [336, 355] width 19 height 9
click at [352, 379] on span "Apply" at bounding box center [353, 378] width 11 height 4
click at [300, 288] on label "No" at bounding box center [330, 287] width 73 height 5
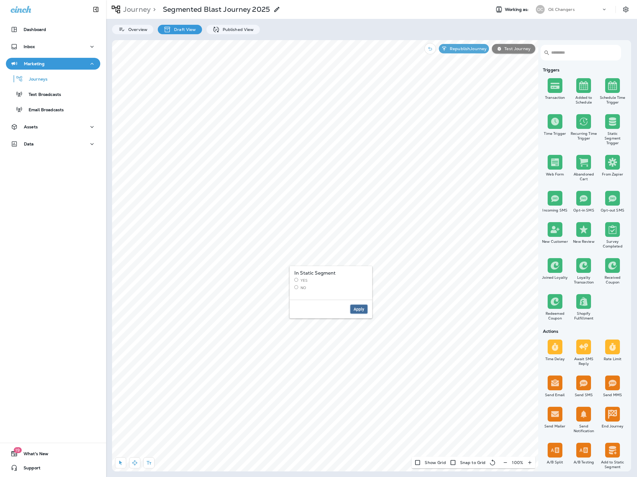
click at [367, 309] on button "Apply" at bounding box center [358, 309] width 17 height 9
click at [270, 269] on label "No" at bounding box center [291, 267] width 73 height 5
click at [322, 290] on span "Apply" at bounding box center [320, 289] width 11 height 4
click at [259, 259] on label "Yes" at bounding box center [291, 260] width 73 height 5
click at [318, 291] on span "Apply" at bounding box center [320, 289] width 11 height 4
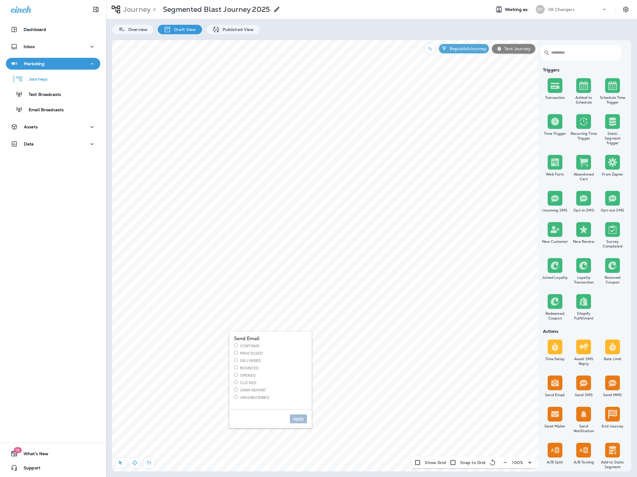
click at [250, 360] on label "Delivered" at bounding box center [270, 360] width 73 height 5
click at [298, 419] on span "Apply" at bounding box center [298, 419] width 11 height 4
click at [323, 412] on span "Cancel" at bounding box center [323, 410] width 13 height 4
click at [332, 287] on span "Cancel" at bounding box center [333, 286] width 13 height 4
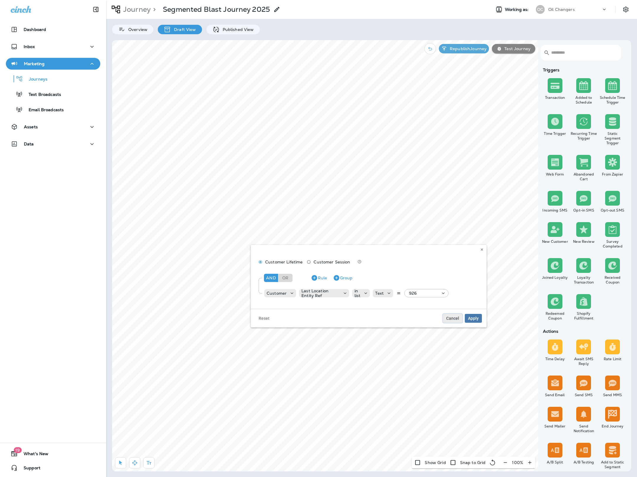
click at [453, 319] on span "Cancel" at bounding box center [452, 318] width 13 height 4
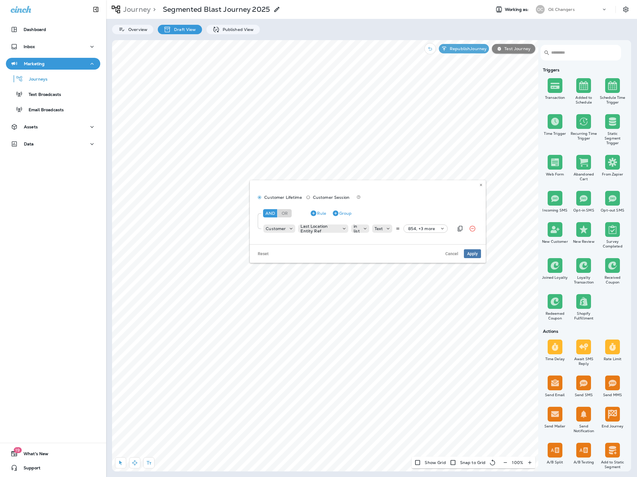
click at [440, 229] on icon at bounding box center [443, 229] width 6 height 6
click at [449, 252] on span "Cancel" at bounding box center [451, 254] width 13 height 4
type input "**********"
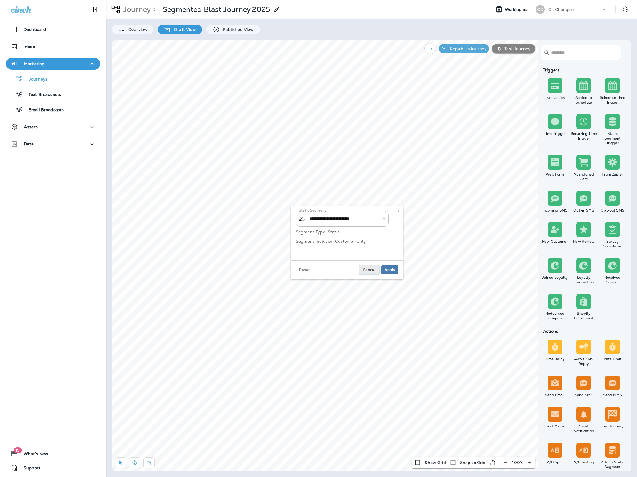
click at [374, 268] on span "Cancel" at bounding box center [369, 270] width 13 height 4
type input "**********"
click at [369, 327] on span "Cancel" at bounding box center [367, 328] width 13 height 4
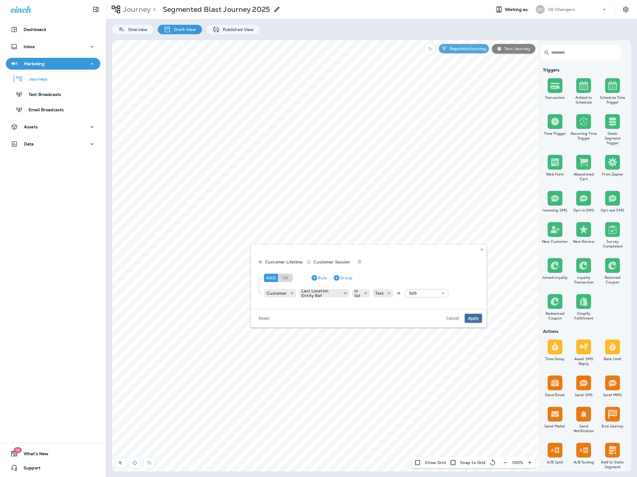
click at [474, 318] on span "Apply" at bounding box center [473, 318] width 11 height 4
click at [477, 319] on span "Apply" at bounding box center [473, 318] width 11 height 4
click at [443, 294] on icon at bounding box center [443, 293] width 6 height 6
click at [427, 274] on input at bounding box center [430, 273] width 47 height 9
type input "***"
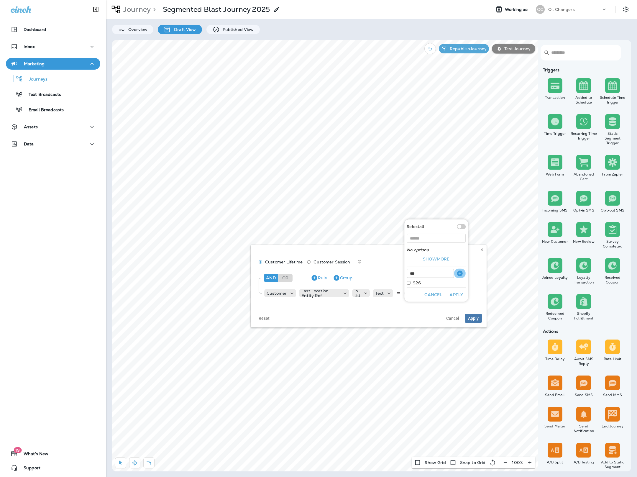
click at [462, 274] on icon "button" at bounding box center [460, 273] width 6 height 6
drag, startPoint x: 461, startPoint y: 296, endPoint x: 458, endPoint y: 296, distance: 3.6
click at [461, 296] on button "Apply" at bounding box center [456, 294] width 19 height 9
click at [474, 319] on span "Apply" at bounding box center [473, 318] width 11 height 4
